Goal: Information Seeking & Learning: Learn about a topic

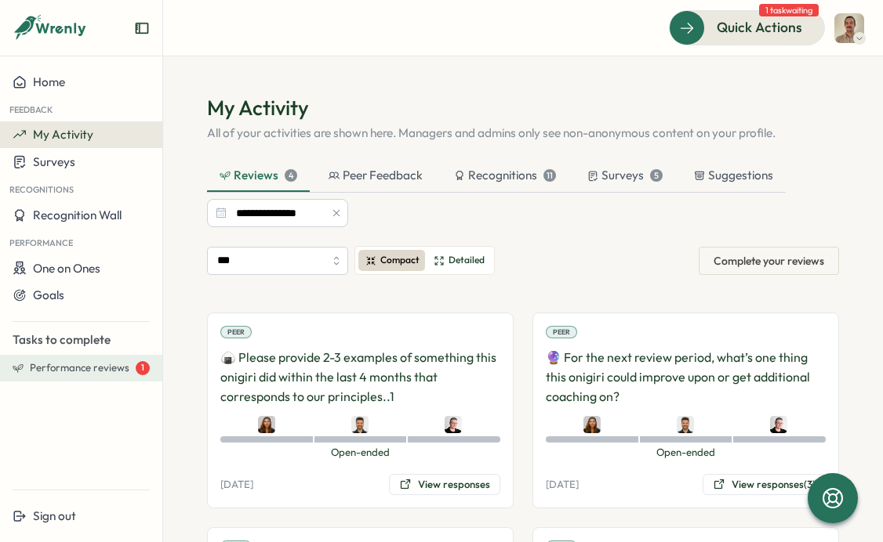
click at [85, 378] on button "Performance reviews 1" at bounding box center [81, 368] width 162 height 27
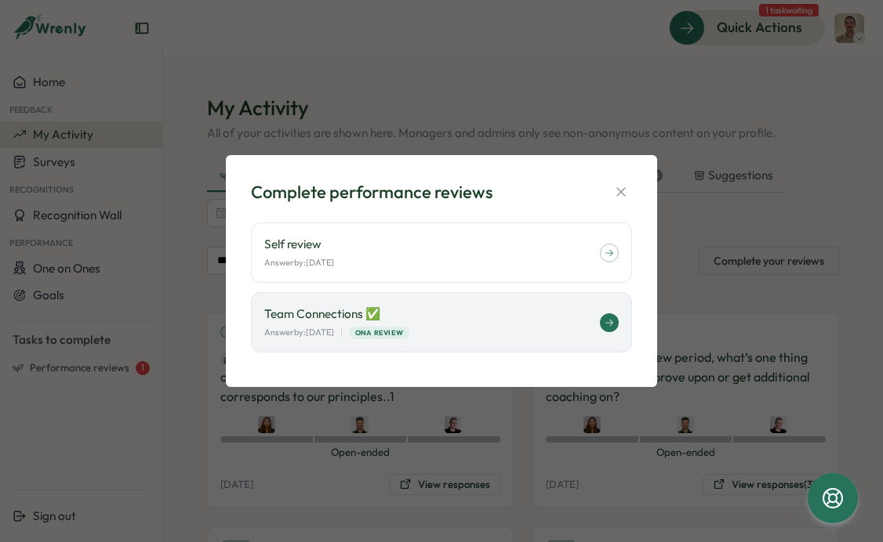
click at [607, 327] on icon at bounding box center [608, 322] width 9 height 9
click at [622, 190] on icon "button" at bounding box center [621, 192] width 16 height 16
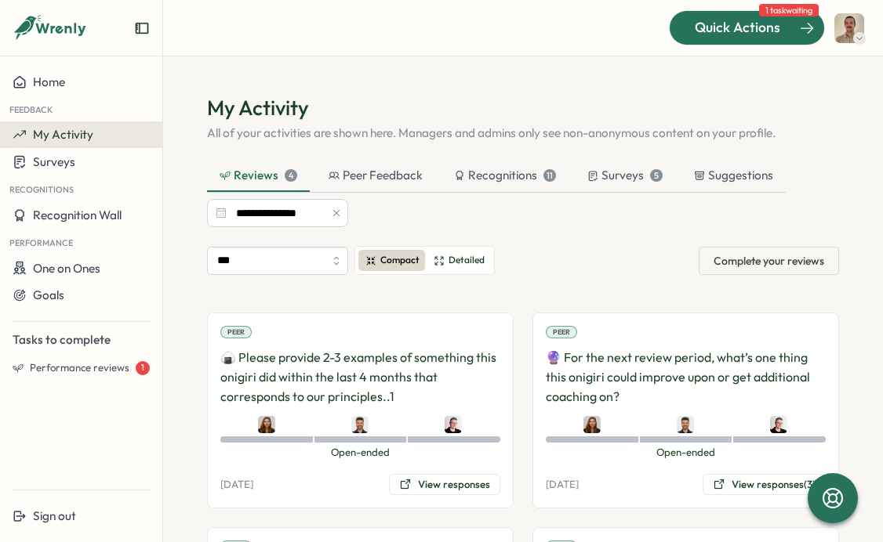
click at [767, 28] on span "Quick Actions" at bounding box center [736, 27] width 85 height 20
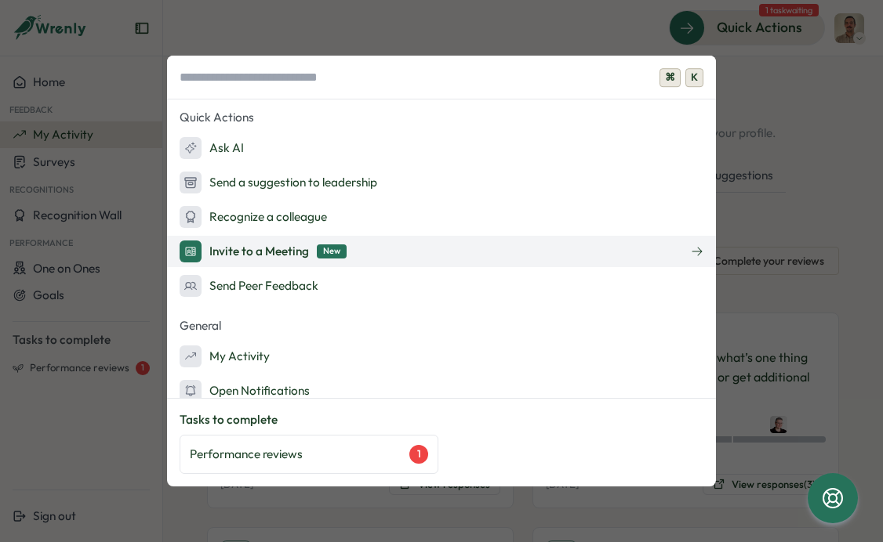
scroll to position [15, 0]
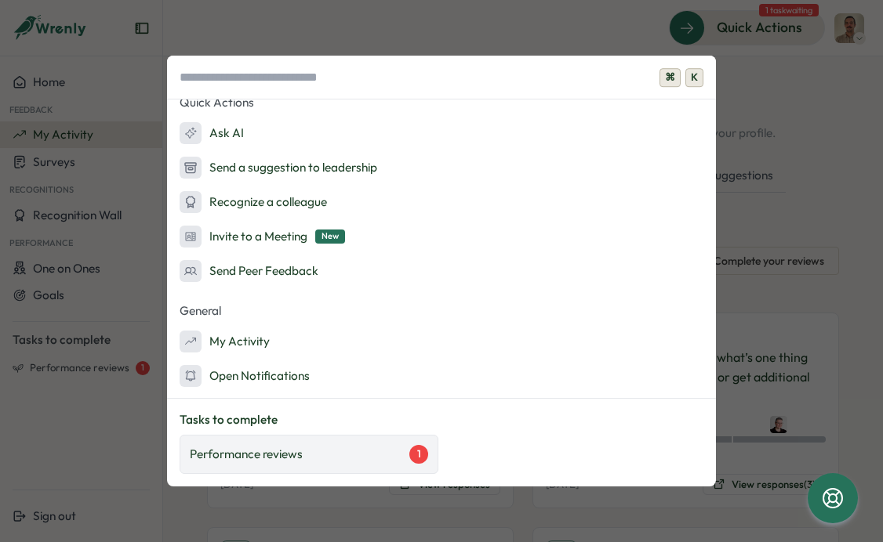
click at [320, 440] on div "Performance reviews 1" at bounding box center [308, 454] width 259 height 39
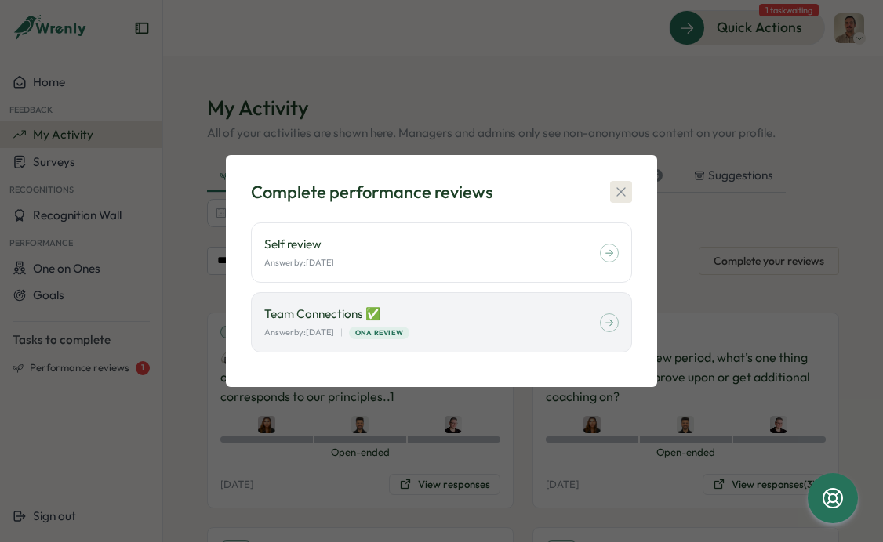
click at [623, 189] on icon "button" at bounding box center [620, 191] width 9 height 9
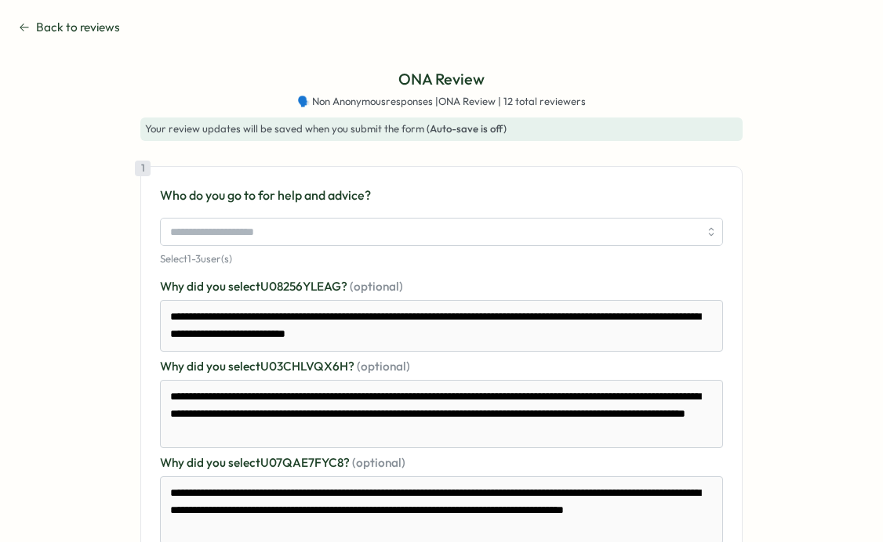
type textarea "*"
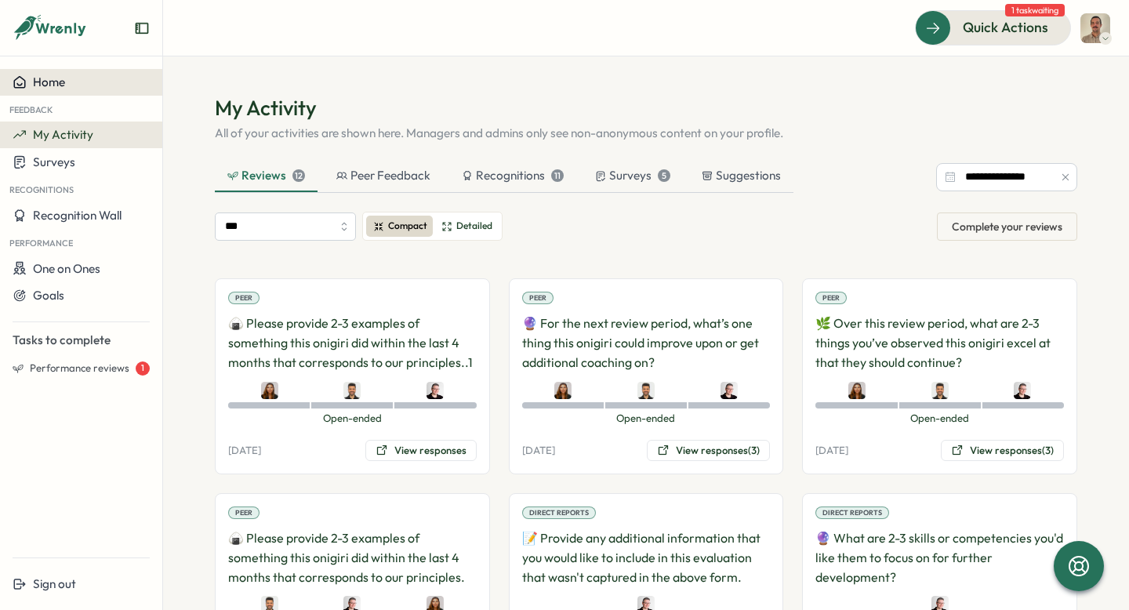
click at [111, 83] on div "Home" at bounding box center [81, 82] width 137 height 14
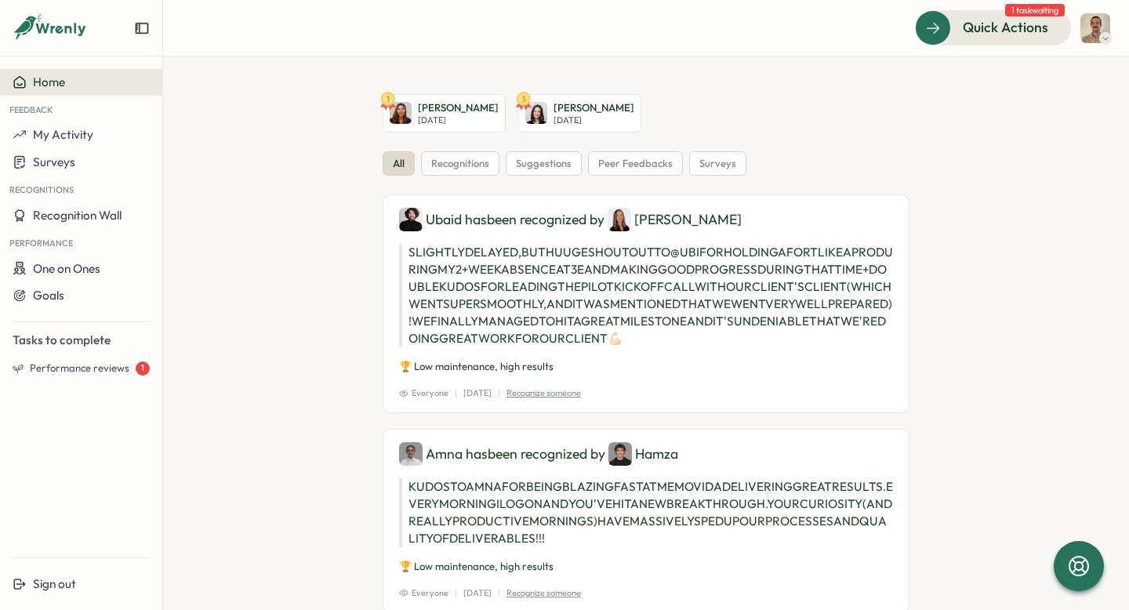
click at [1088, 25] on img at bounding box center [1095, 28] width 30 height 30
click at [1056, 104] on div "My Activity" at bounding box center [1069, 106] width 78 height 17
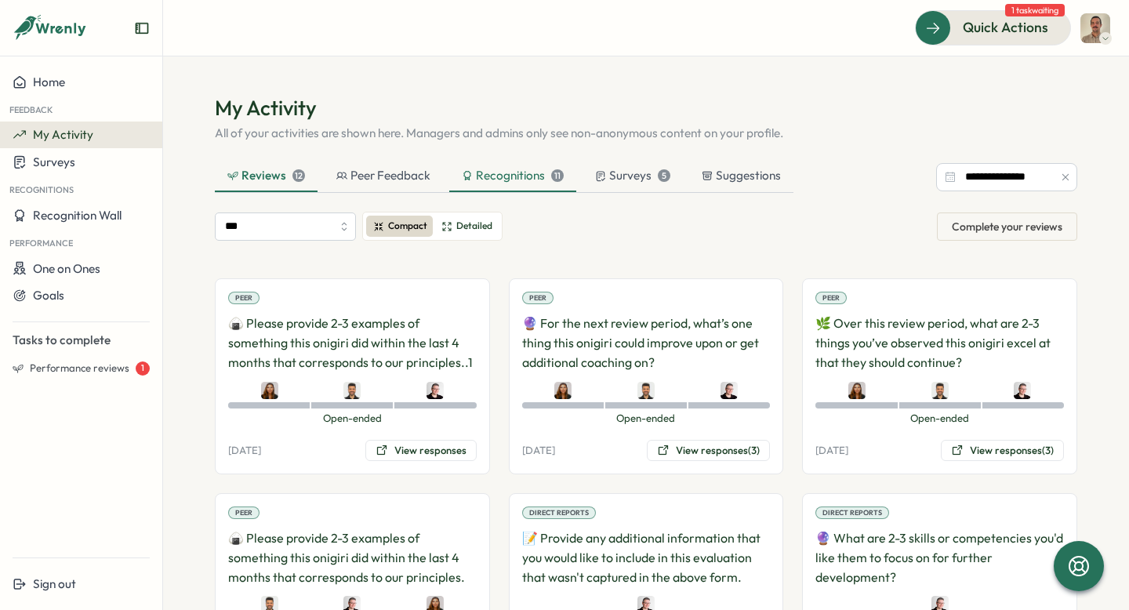
click at [535, 169] on div "Recognitions 11" at bounding box center [513, 175] width 102 height 17
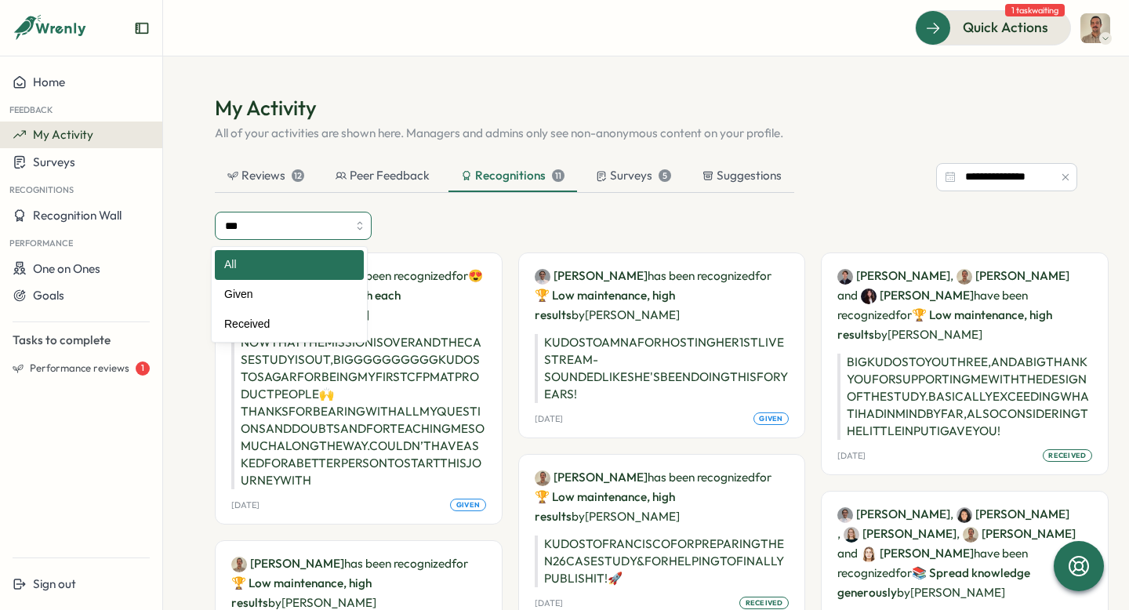
click at [349, 215] on input "***" at bounding box center [293, 226] width 157 height 28
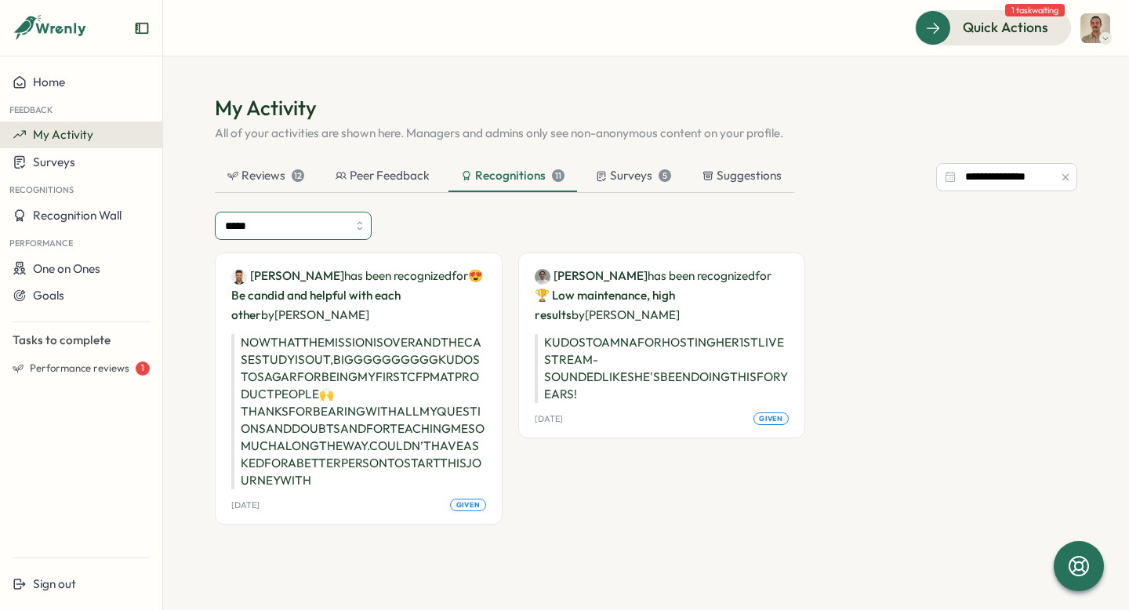
click at [321, 233] on input "*****" at bounding box center [293, 226] width 157 height 28
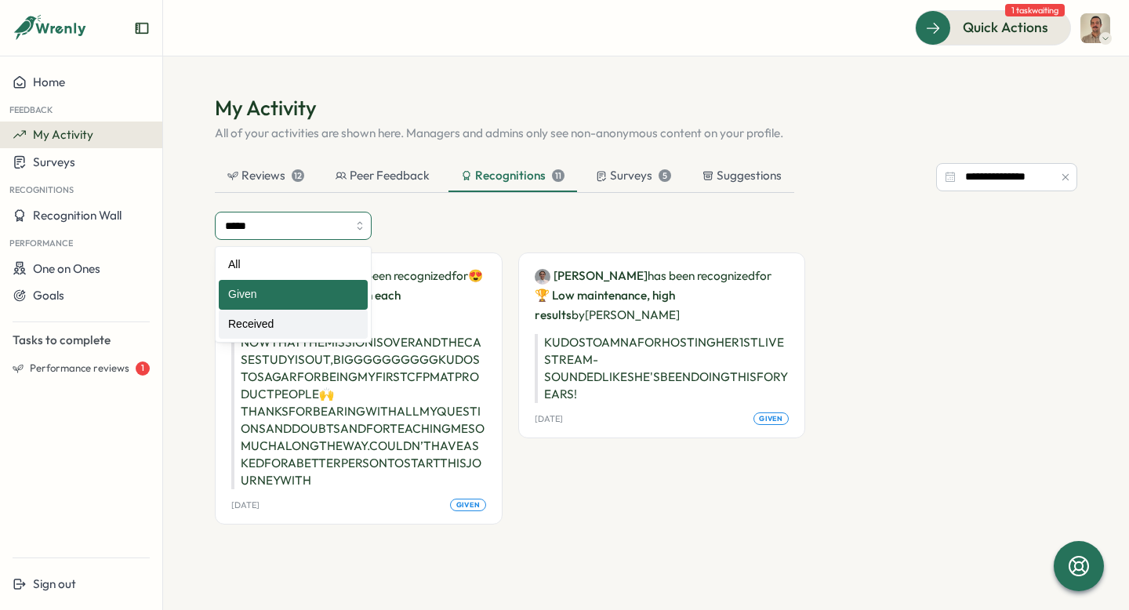
type input "********"
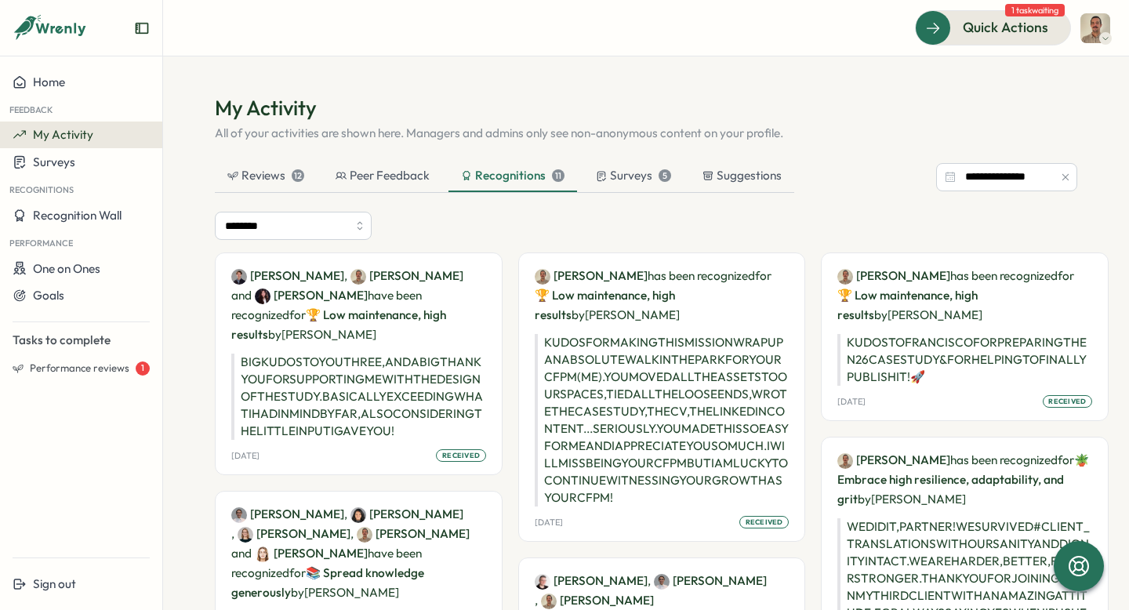
click at [614, 423] on p "KUDOS FOR MAKING THIS MISSION WRAP UP AN ABSOLUTE WALK IN THE PARK FOR YOUR CFP…" at bounding box center [662, 420] width 255 height 172
click at [563, 453] on p "KUDOS FOR MAKING THIS MISSION WRAP UP AN ABSOLUTE WALK IN THE PARK FOR YOUR CFP…" at bounding box center [662, 420] width 255 height 172
click at [745, 527] on span "received" at bounding box center [764, 522] width 38 height 11
click at [641, 382] on p "KUDOS FOR MAKING THIS MISSION WRAP UP AN ABSOLUTE WALK IN THE PARK FOR YOUR CFP…" at bounding box center [662, 420] width 255 height 172
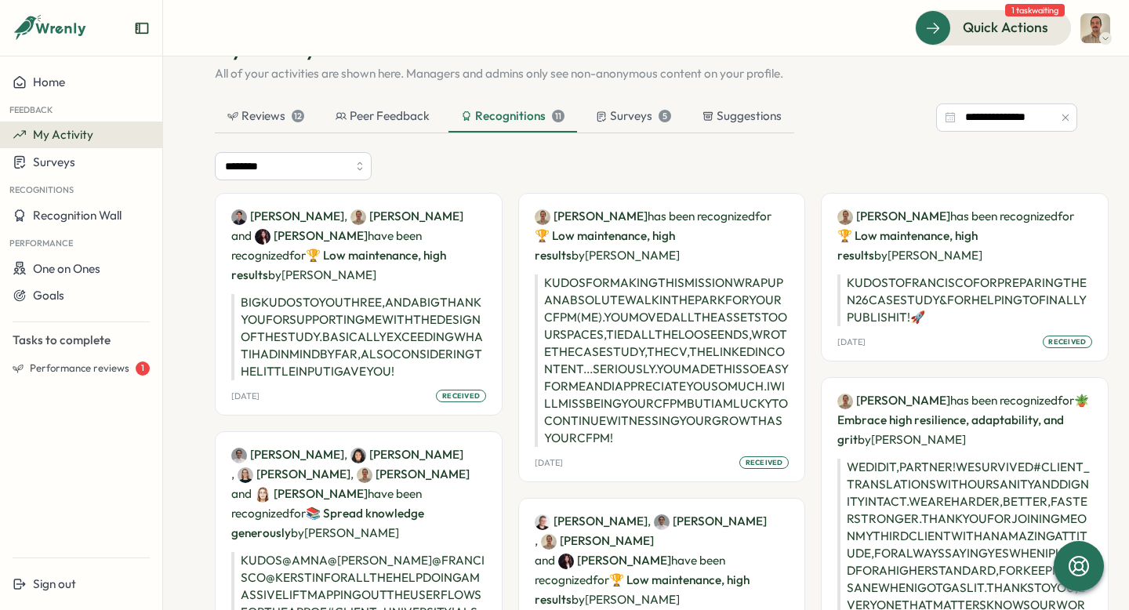
scroll to position [60, 0]
click at [73, 279] on button "One on Ones" at bounding box center [81, 268] width 162 height 27
click at [166, 272] on div "Meetings" at bounding box center [190, 267] width 49 height 17
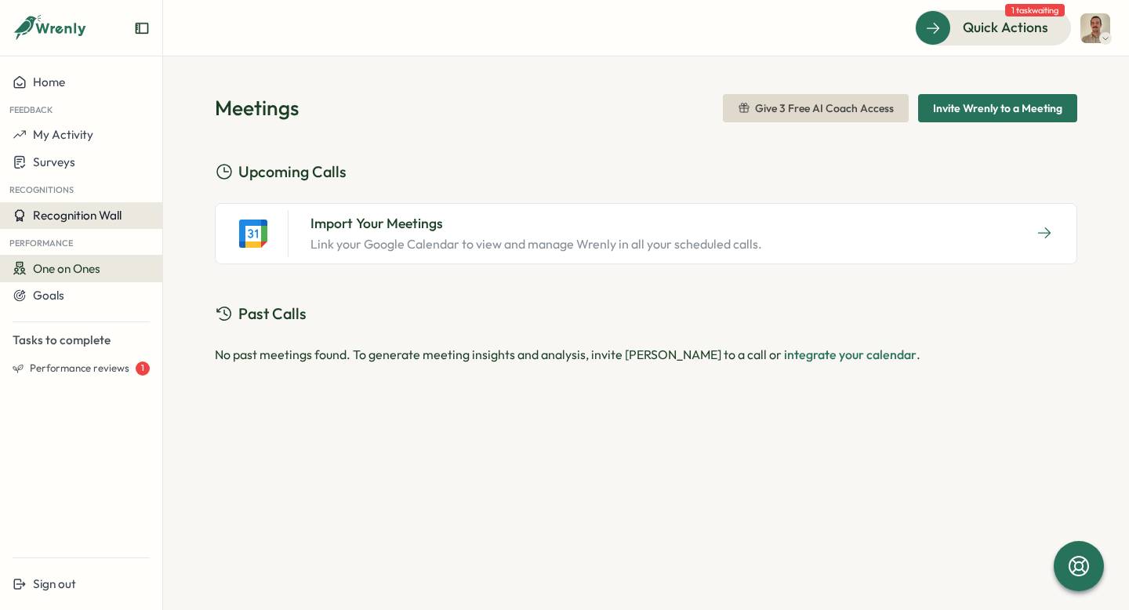
click at [86, 219] on span "Recognition Wall" at bounding box center [77, 215] width 89 height 15
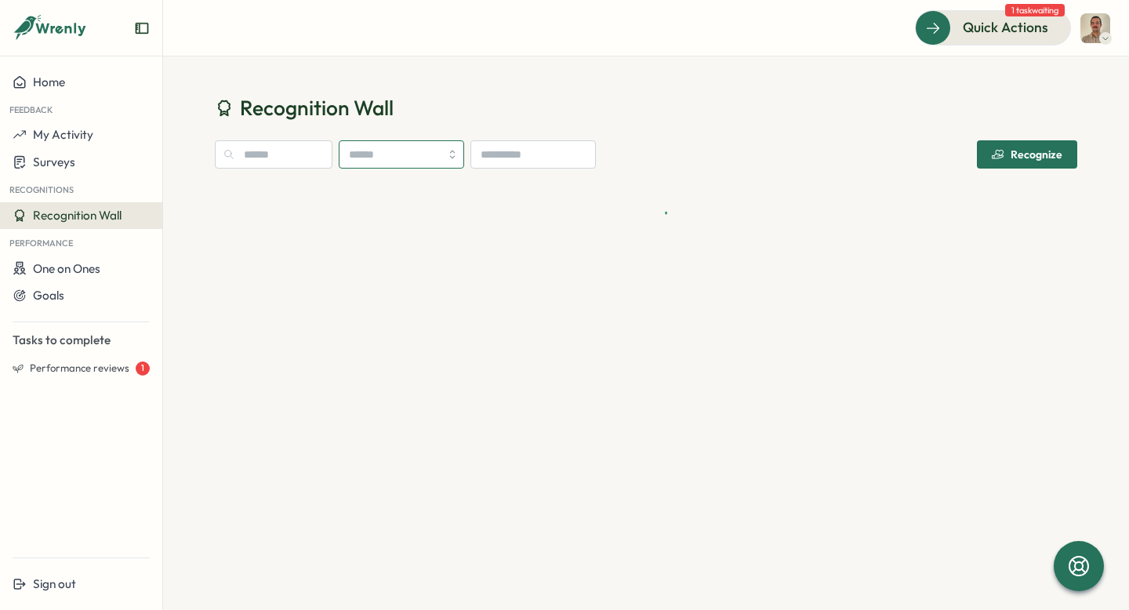
click at [422, 157] on input "search" at bounding box center [401, 154] width 125 height 28
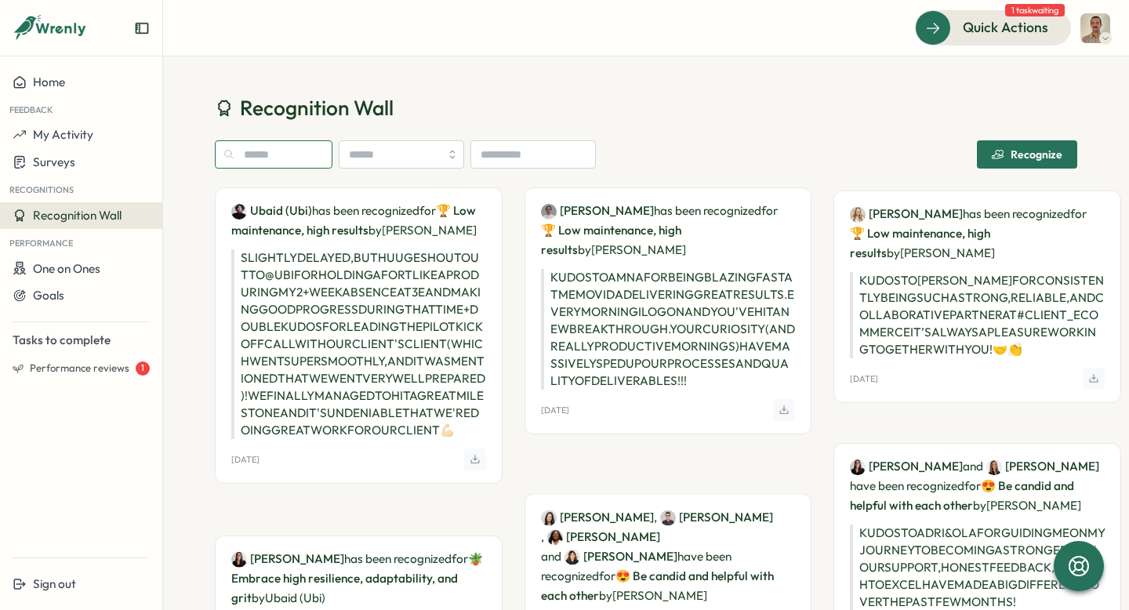
click at [294, 145] on input "text" at bounding box center [274, 154] width 118 height 28
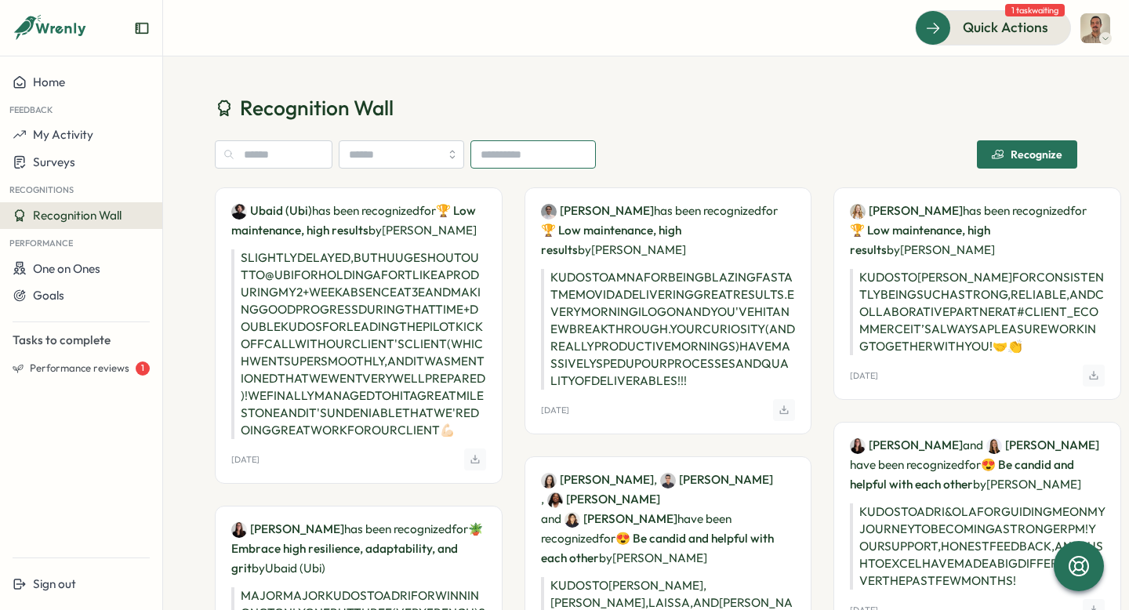
click at [520, 153] on input at bounding box center [532, 154] width 125 height 28
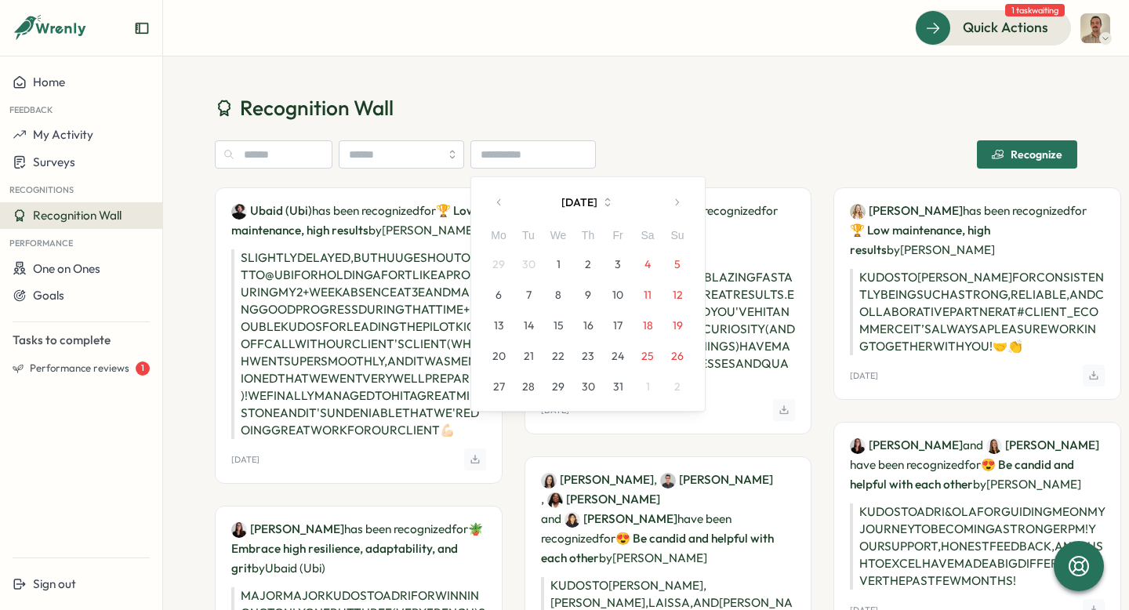
click at [620, 140] on div "[DATE] Mo Tu We Th Fr Sa Su 29 30 1 2 3 4 5 6 7 8 9 10 11 12 13 14 15 16 17 18 …" at bounding box center [646, 154] width 862 height 28
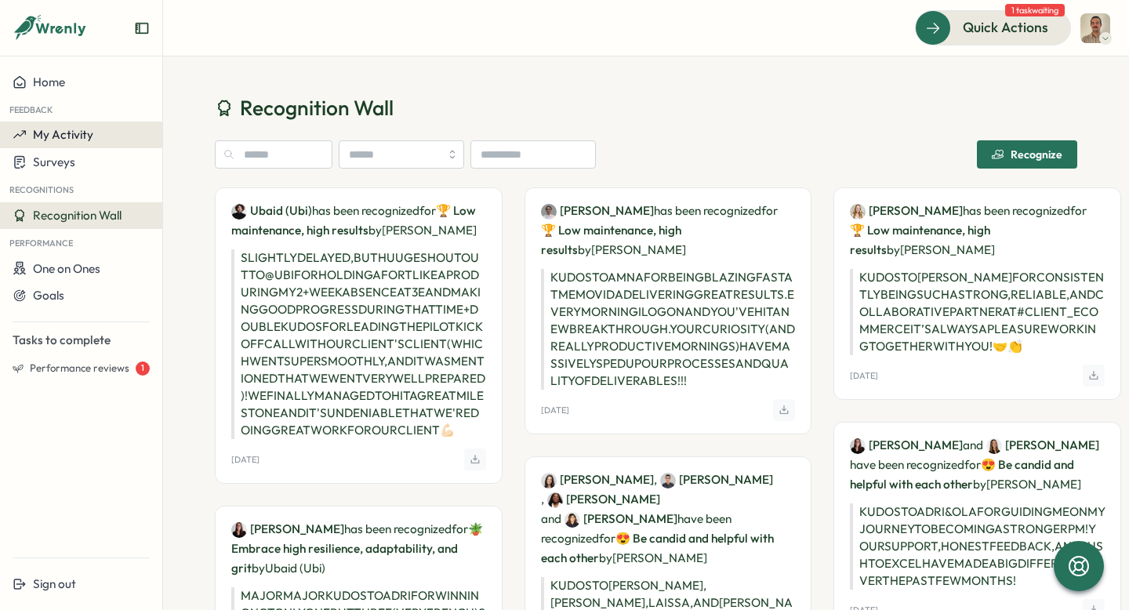
click at [89, 134] on span "My Activity" at bounding box center [63, 134] width 60 height 15
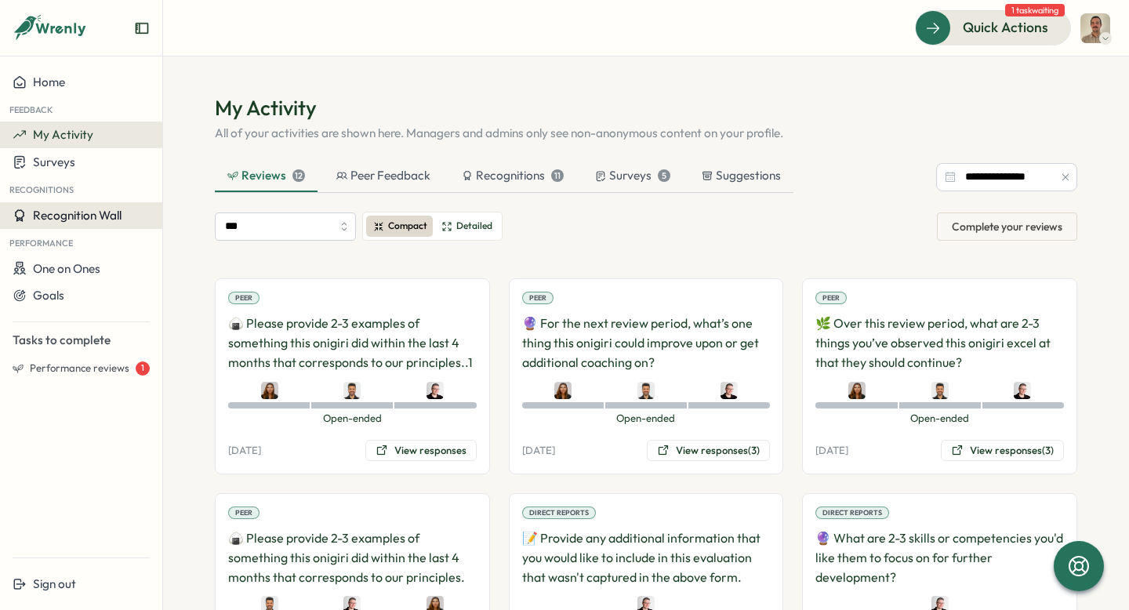
click at [67, 219] on span "Recognition Wall" at bounding box center [77, 215] width 89 height 15
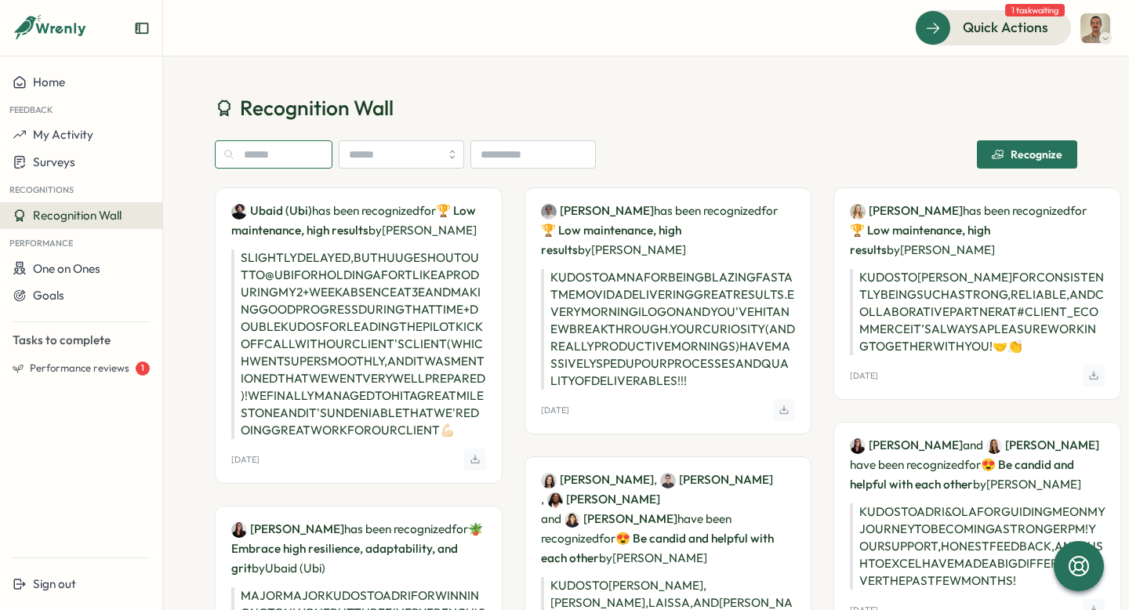
click at [297, 160] on input "text" at bounding box center [274, 154] width 118 height 28
type input "*********"
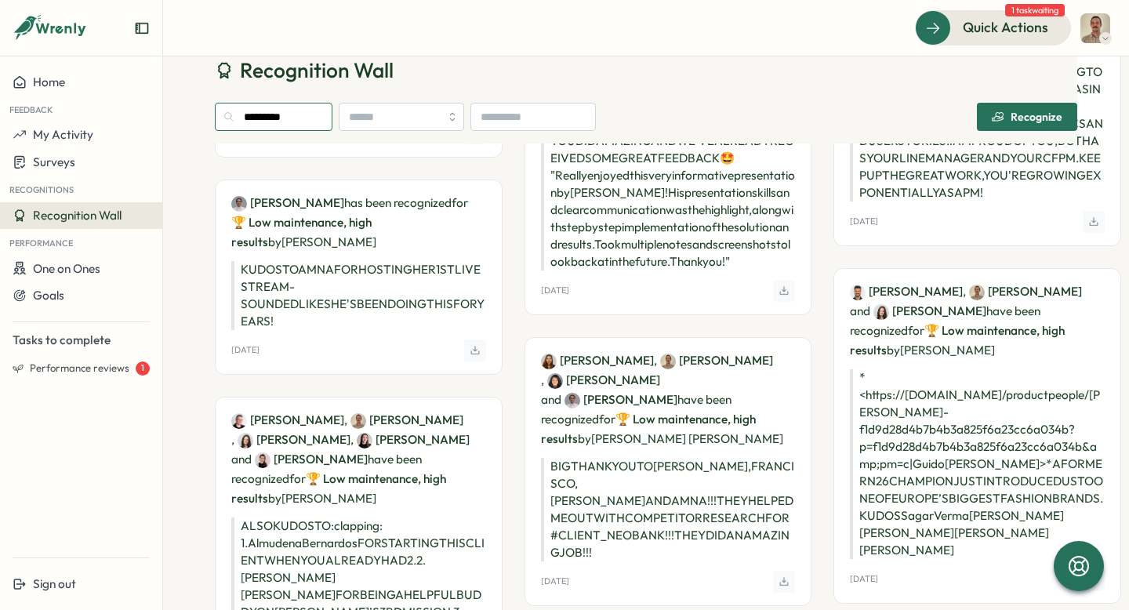
scroll to position [825, 0]
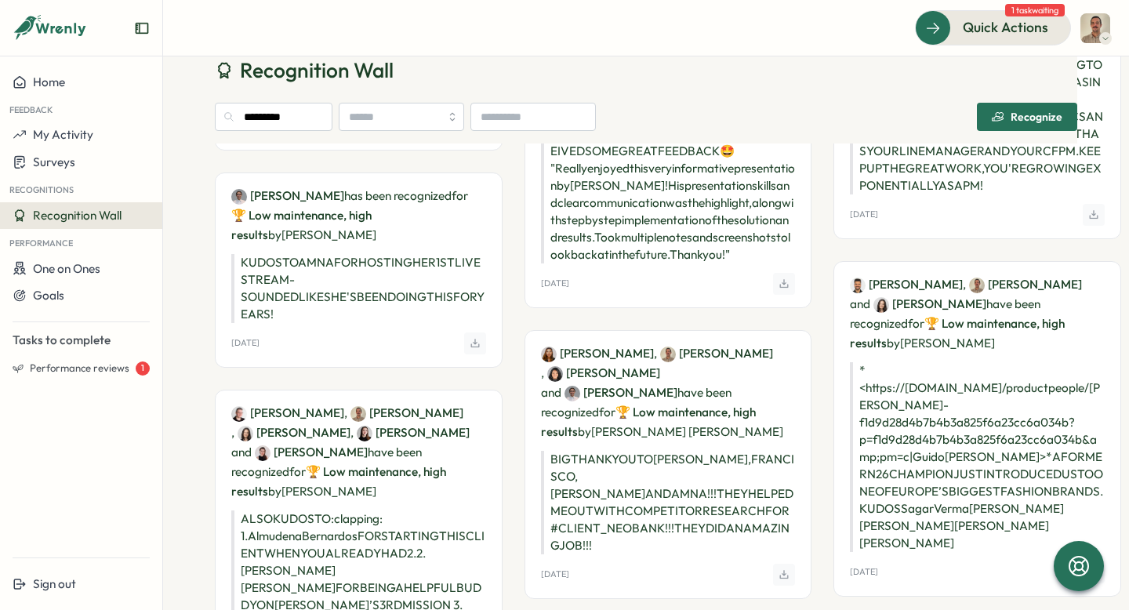
click at [411, 323] on p "KUDOS TO AMNA FOR HOSTING HER 1ST LIVESTREAM - SOUNDED LIKE SHE'S BEEN DOING TH…" at bounding box center [358, 288] width 255 height 69
click at [455, 245] on p "[PERSON_NAME] has been recognized for 🏆 Low maintenance, high results by [PERSO…" at bounding box center [358, 215] width 255 height 59
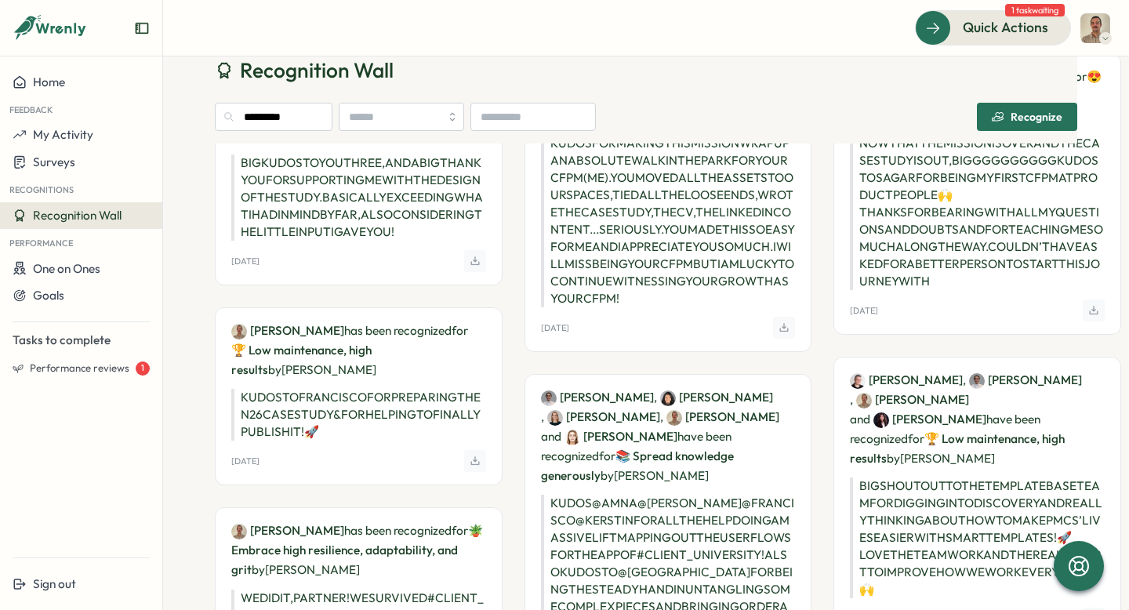
scroll to position [0, 0]
